Goal: Use online tool/utility: Utilize a website feature to perform a specific function

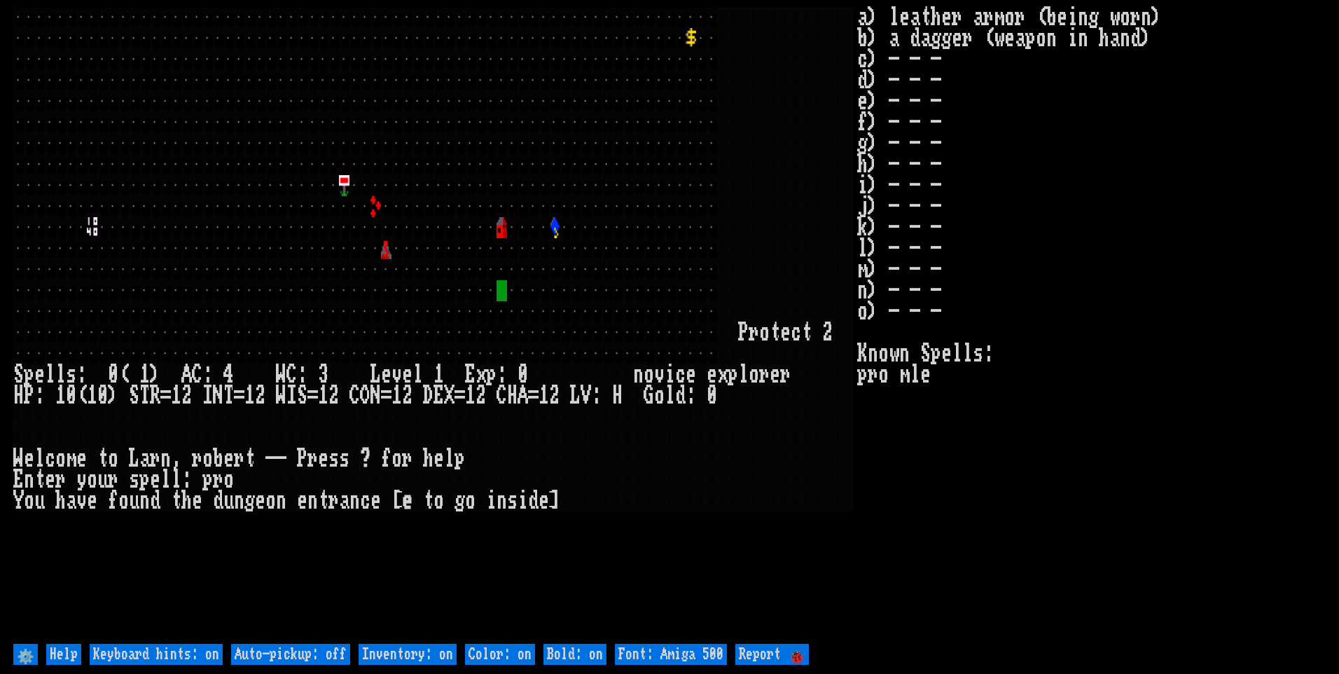
click at [300, 656] on off "Auto-pickup: off" at bounding box center [290, 654] width 119 height 21
type off "Auto-pickup: on"
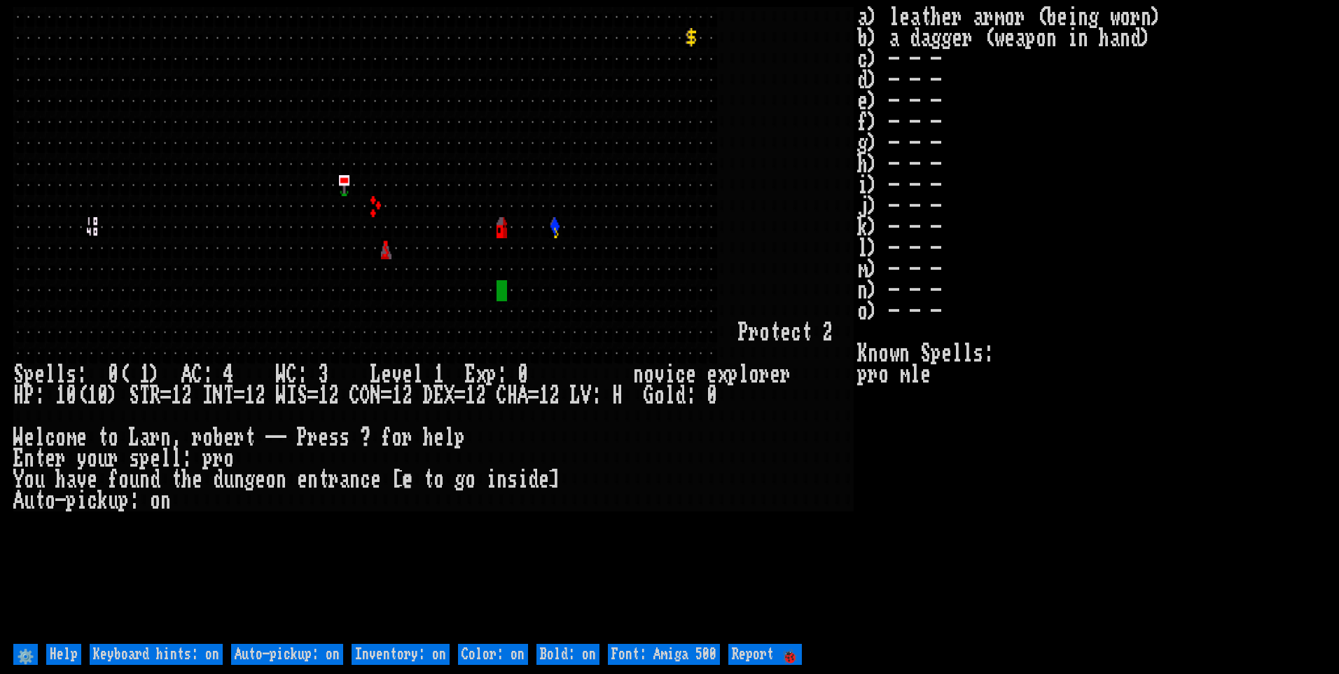
drag, startPoint x: 390, startPoint y: 657, endPoint x: 409, endPoint y: 653, distance: 19.4
click at [391, 657] on on "Inventory: on" at bounding box center [401, 654] width 98 height 21
type on "Inventory: off"
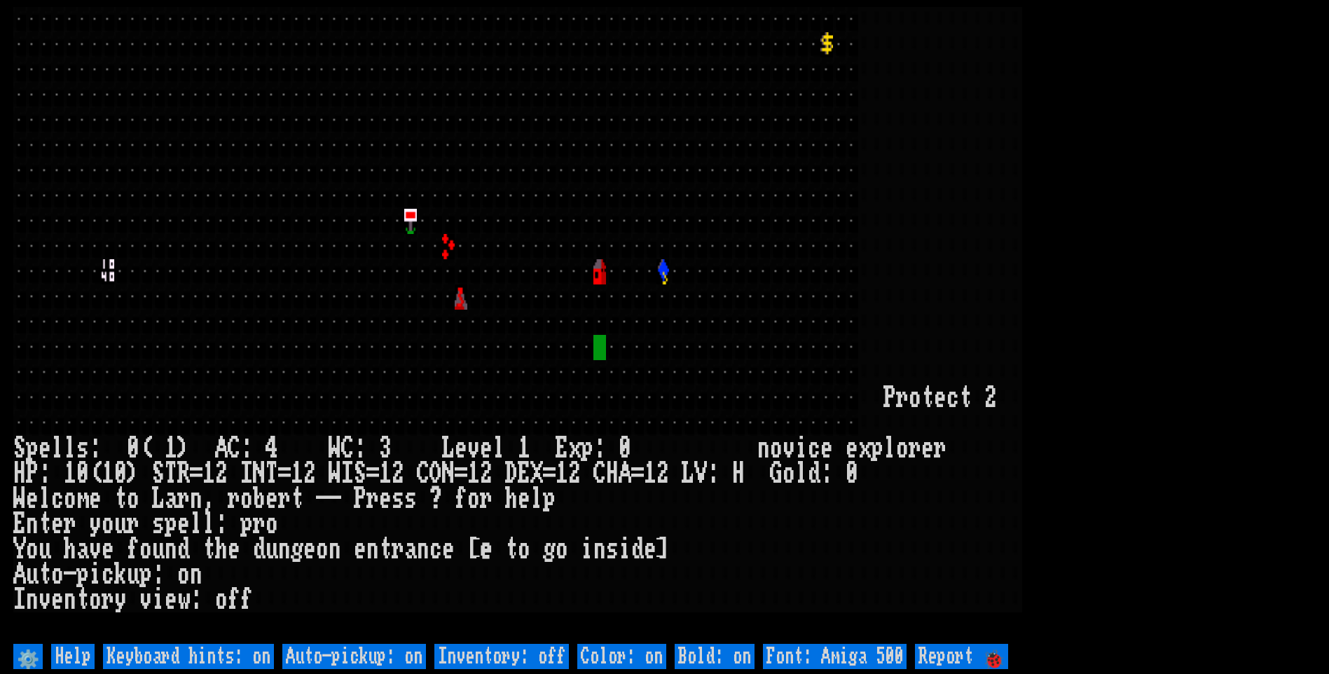
click at [856, 644] on 500 "Font: Amiga 500" at bounding box center [835, 656] width 144 height 25
type 500 "Font: Amiga 1200"
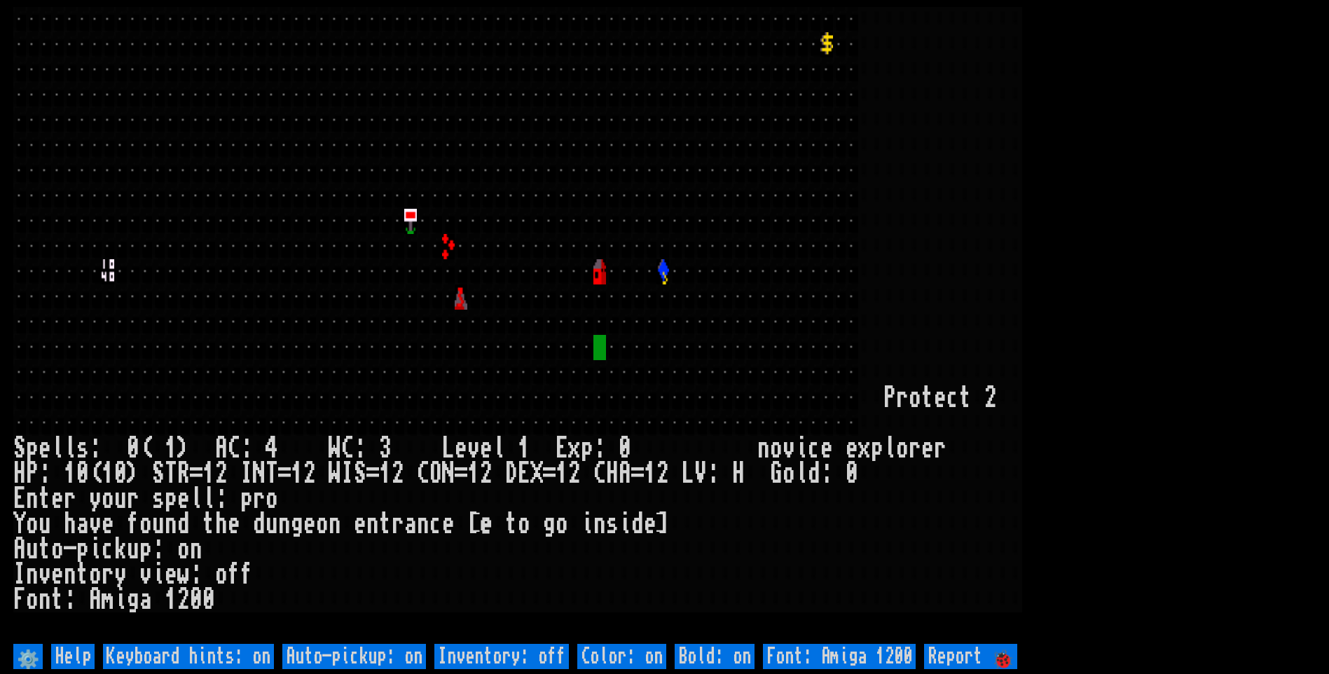
click at [1252, 222] on larn at bounding box center [664, 323] width 1302 height 633
